Goal: Check status: Check status

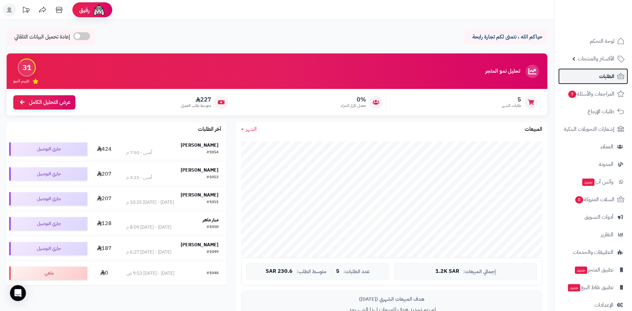
click at [603, 74] on span "الطلبات" at bounding box center [606, 76] width 15 height 9
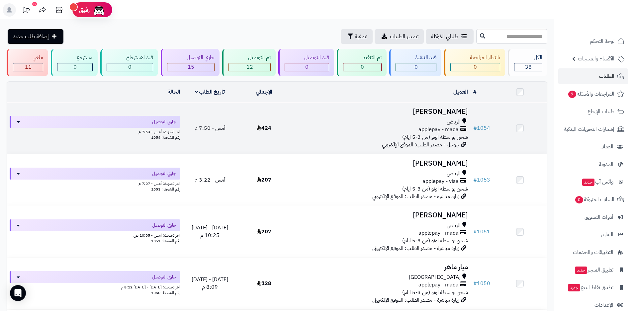
click at [289, 131] on td "424" at bounding box center [264, 128] width 54 height 51
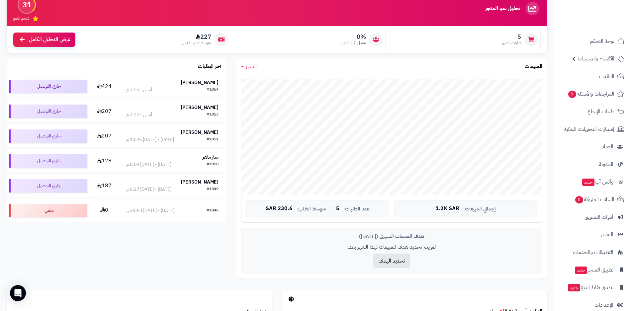
scroll to position [100, 0]
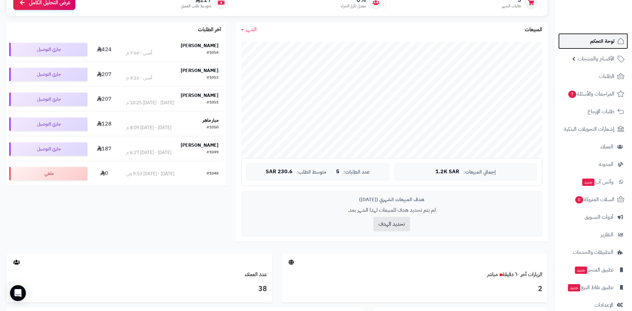
click at [608, 43] on span "لوحة التحكم" at bounding box center [602, 41] width 24 height 9
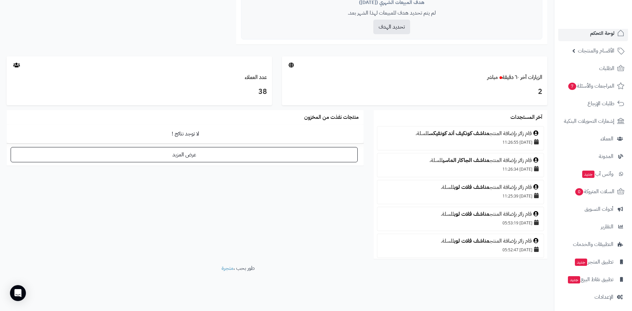
scroll to position [10, 0]
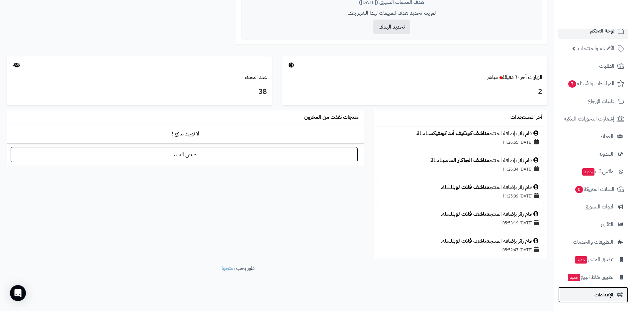
click at [608, 293] on span "الإعدادات" at bounding box center [603, 294] width 19 height 9
